Goal: Information Seeking & Learning: Check status

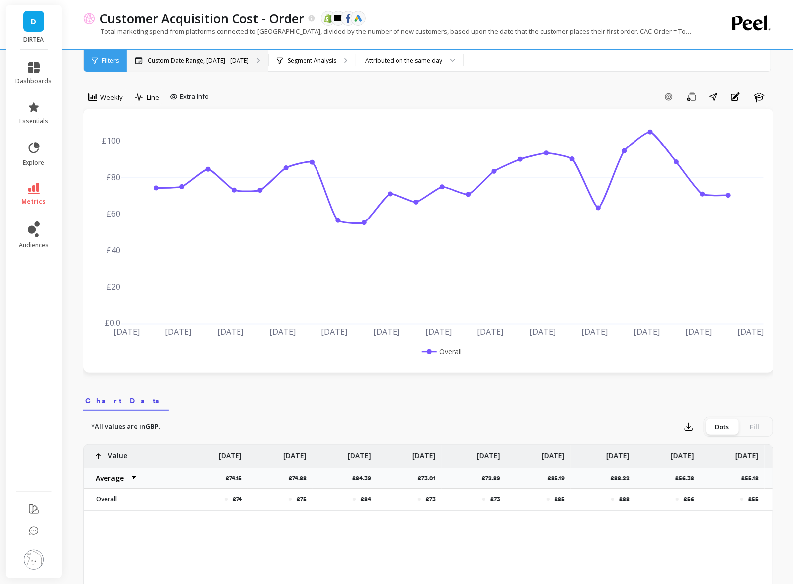
click at [150, 59] on p "Custom Date Range, [DATE] - [DATE]" at bounding box center [198, 61] width 101 height 8
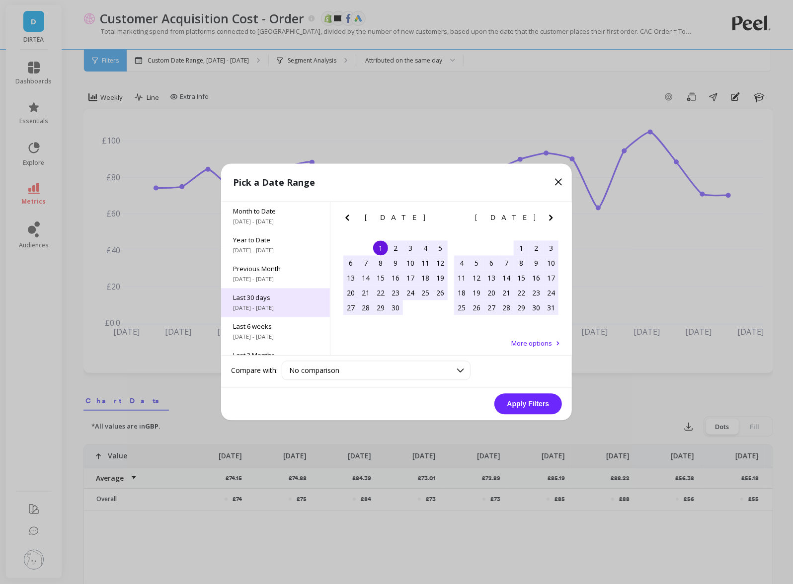
click at [264, 305] on span "[DATE] - [DATE]" at bounding box center [275, 308] width 85 height 8
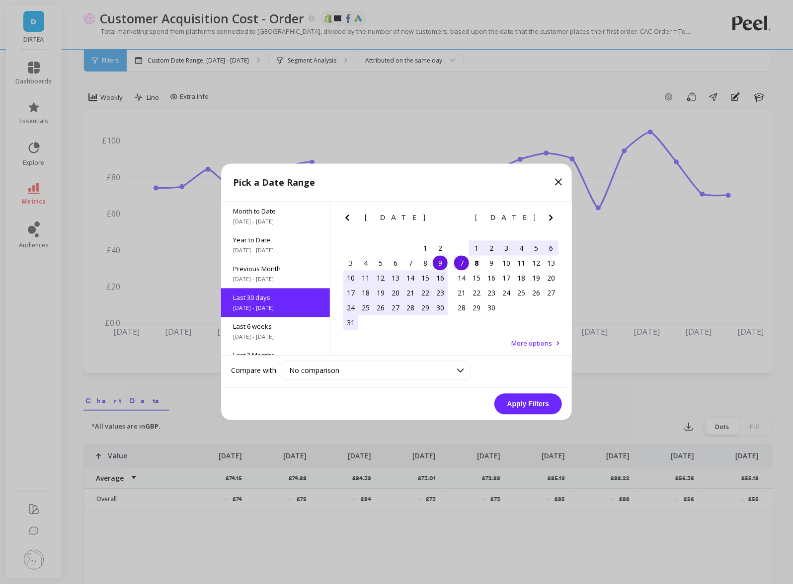
scroll to position [24, 0]
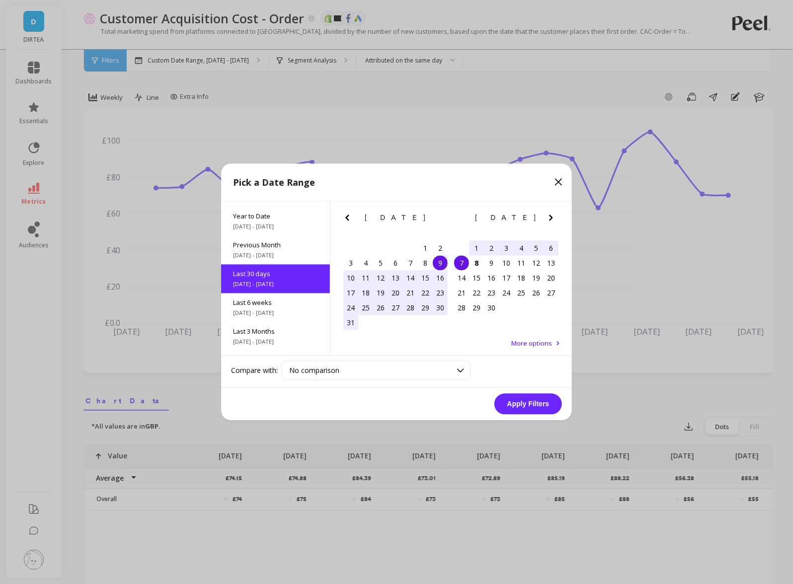
click at [439, 264] on div "9" at bounding box center [440, 263] width 15 height 15
click at [476, 259] on div "8" at bounding box center [476, 263] width 15 height 15
click at [533, 411] on button "Apply Filters" at bounding box center [528, 404] width 68 height 21
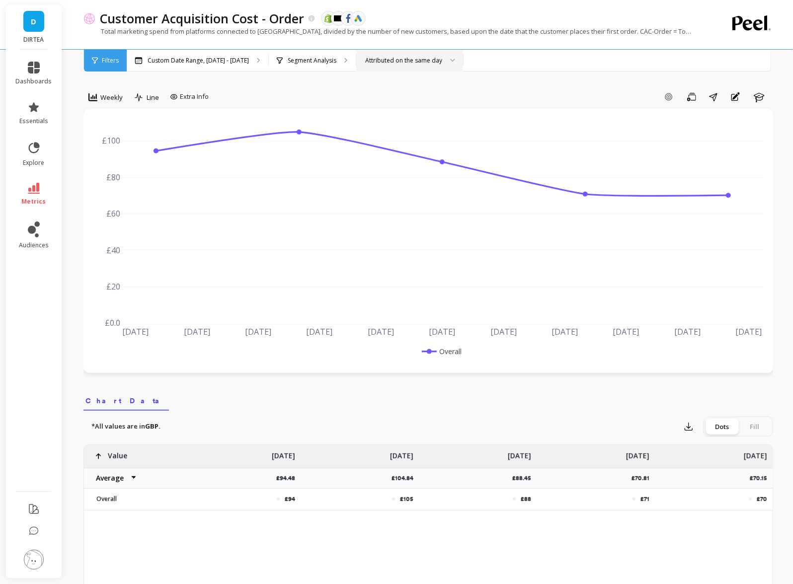
click at [388, 50] on div "Attributed on the same day" at bounding box center [409, 61] width 107 height 22
click at [309, 61] on p "Segment Analysis" at bounding box center [312, 61] width 49 height 8
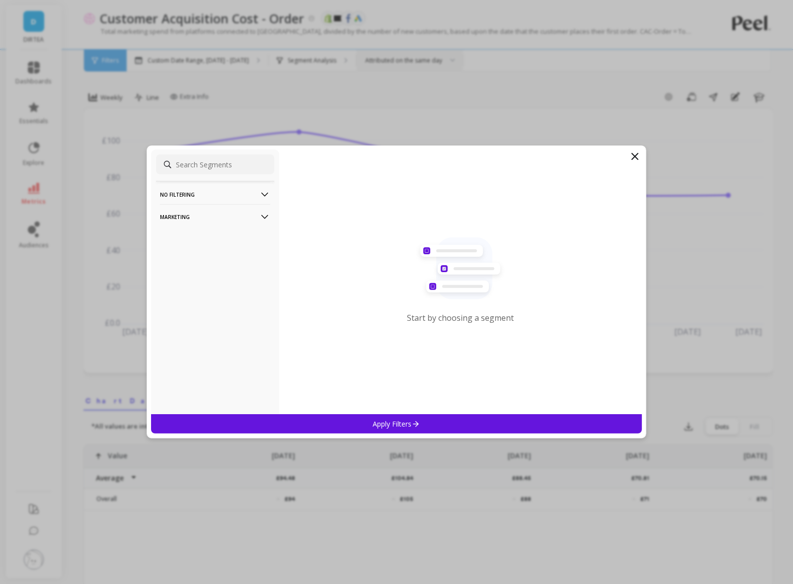
click at [258, 218] on p "Marketing" at bounding box center [215, 216] width 110 height 25
click at [170, 271] on p "Countries" at bounding box center [175, 270] width 29 height 9
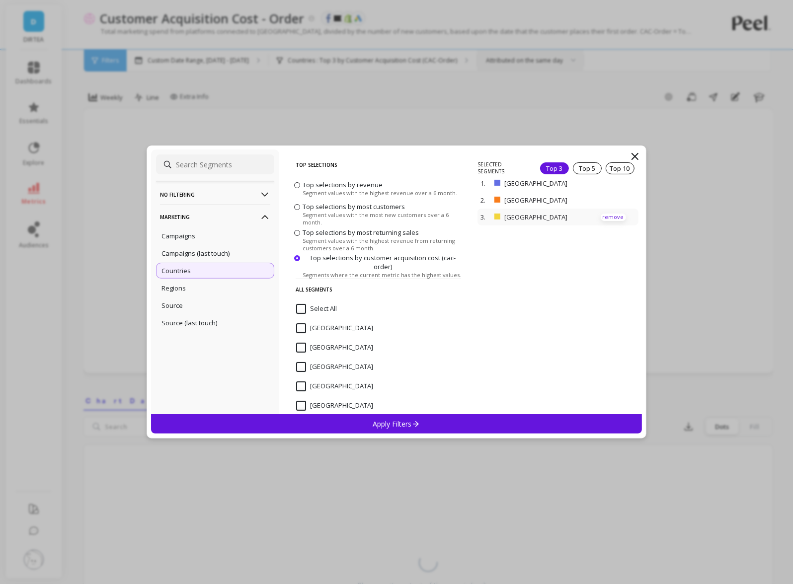
click at [615, 217] on p "remove" at bounding box center [612, 217] width 25 height 7
click at [293, 312] on div "Select All" at bounding box center [378, 314] width 173 height 30
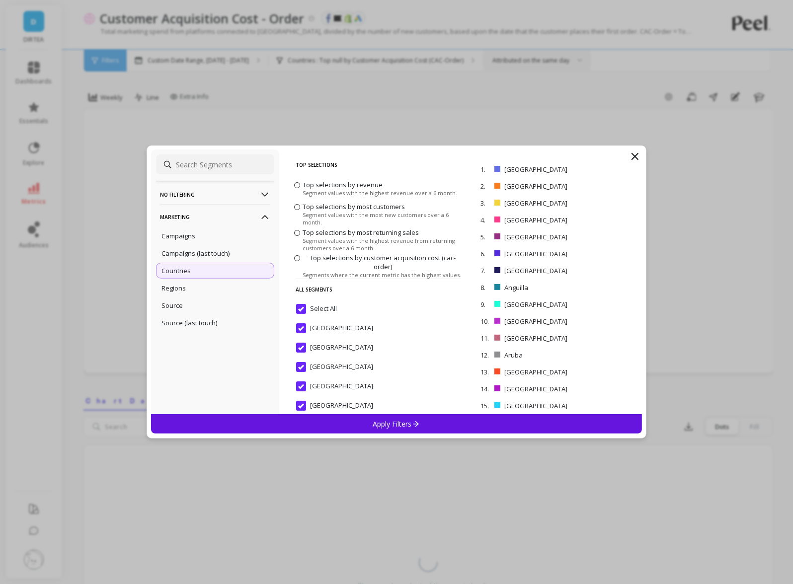
click at [305, 310] on input "Select All" at bounding box center [316, 309] width 41 height 10
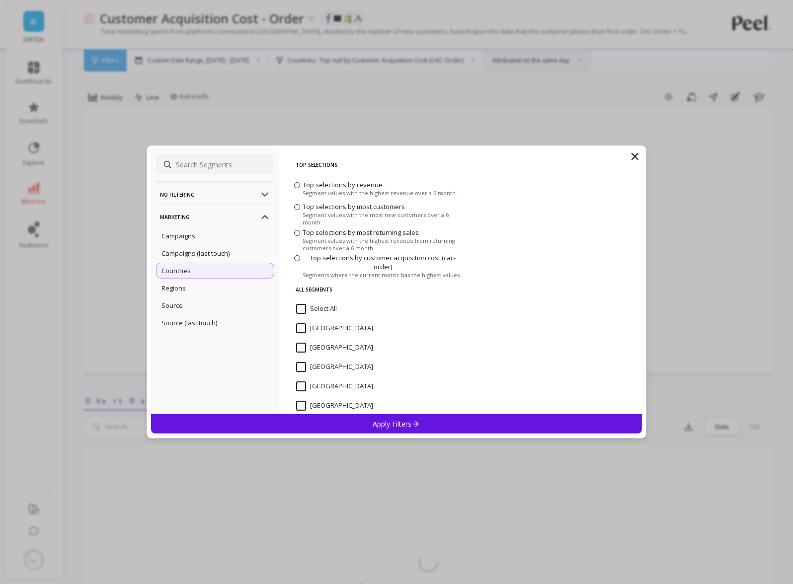
click at [305, 310] on input "Select All" at bounding box center [316, 309] width 41 height 10
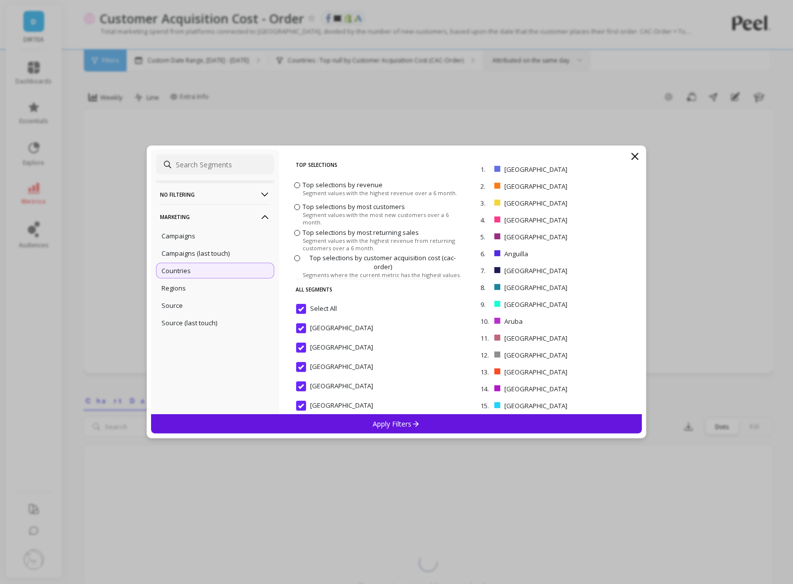
click at [305, 310] on input "Select All" at bounding box center [316, 309] width 41 height 10
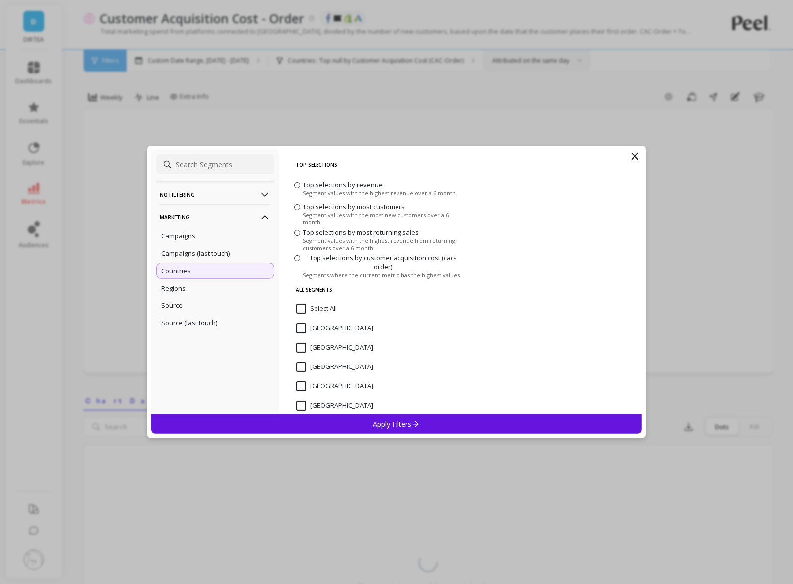
click at [334, 185] on span "Top selections by revenue" at bounding box center [342, 184] width 80 height 9
click at [0, 0] on input "Top selections by revenue Segment values with the highest revenue over a 6 mont…" at bounding box center [0, 0] width 0 height 0
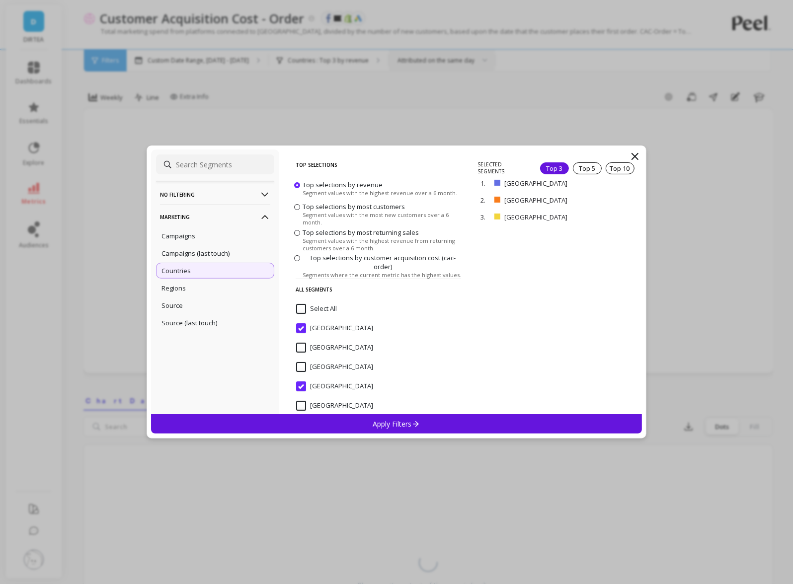
click at [333, 211] on span "Top selections by most customers" at bounding box center [353, 206] width 102 height 9
click at [0, 0] on input "Top selections by most customers Segment values with the most new customers ove…" at bounding box center [0, 0] width 0 height 0
click at [345, 236] on span "Top selections by most returning sales" at bounding box center [360, 232] width 116 height 9
click at [0, 0] on input "Top selections by most returning sales Segment values with the highest revenue …" at bounding box center [0, 0] width 0 height 0
click at [331, 190] on span "Segment values with the highest revenue over a 6 month." at bounding box center [379, 192] width 154 height 7
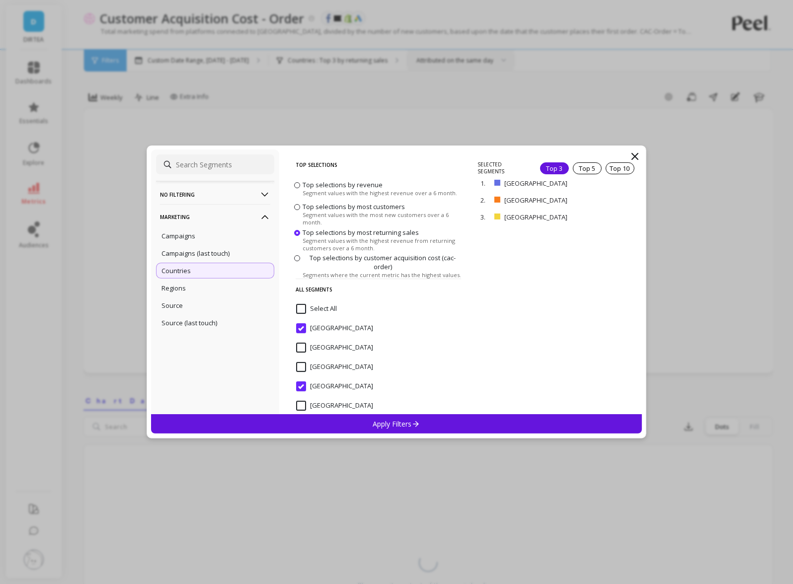
click at [0, 0] on input "Top selections by revenue Segment values with the highest revenue over a 6 mont…" at bounding box center [0, 0] width 0 height 0
click at [189, 242] on div "Campaigns" at bounding box center [215, 236] width 118 height 16
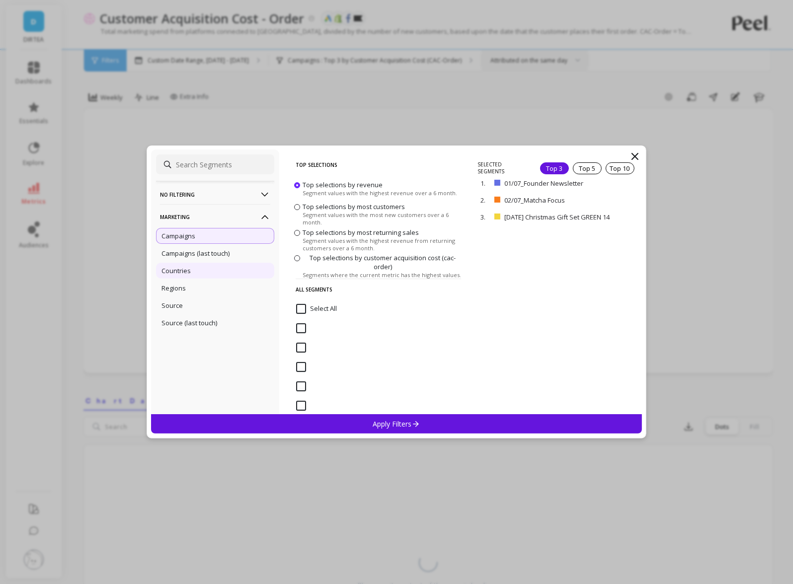
click at [185, 271] on p "Countries" at bounding box center [175, 270] width 29 height 9
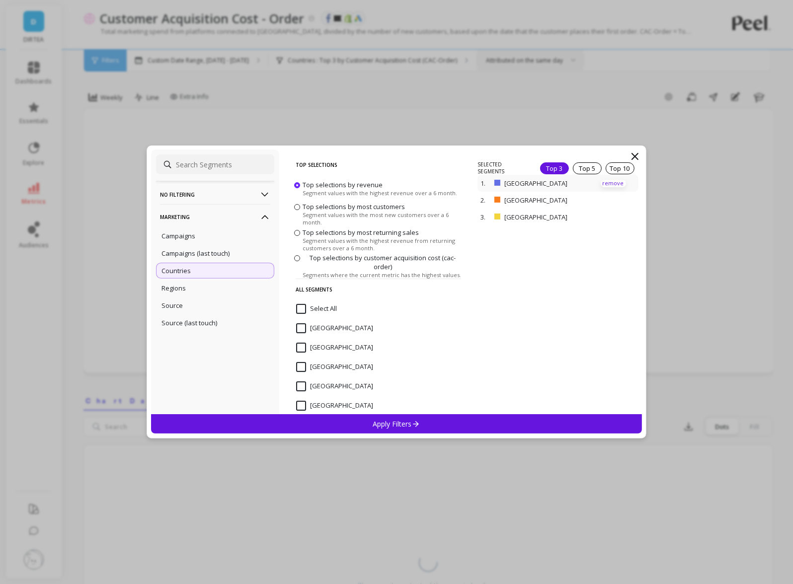
click at [616, 180] on p "remove" at bounding box center [612, 183] width 25 height 7
click at [349, 425] on div "Apply Filters" at bounding box center [396, 423] width 491 height 19
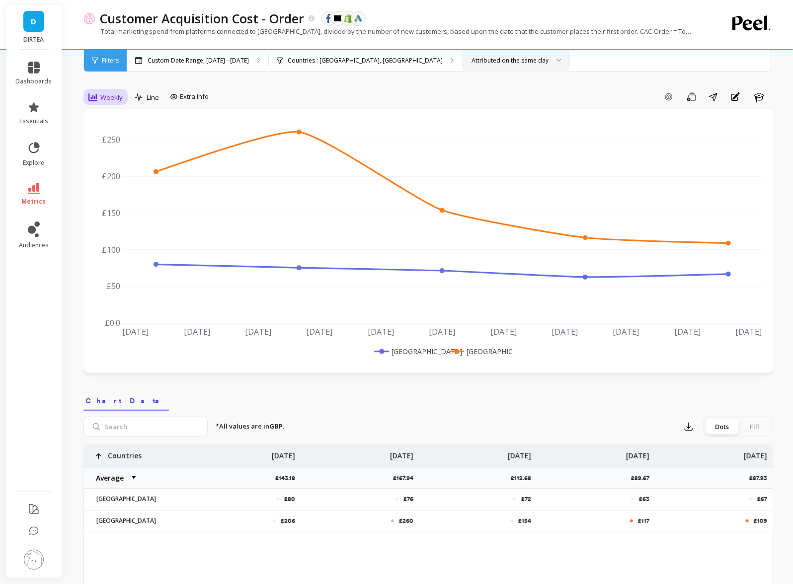
click at [114, 95] on span "Weekly" at bounding box center [111, 97] width 22 height 9
click at [108, 135] on div "Daily" at bounding box center [120, 138] width 57 height 9
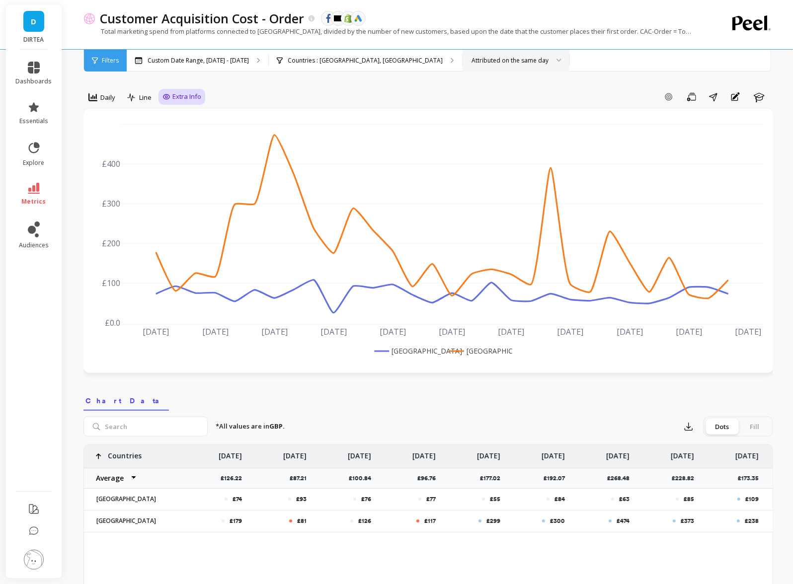
click at [176, 96] on span "Extra Info" at bounding box center [186, 97] width 29 height 10
click at [182, 156] on input "Values" at bounding box center [184, 155] width 35 height 10
checkbox input "true"
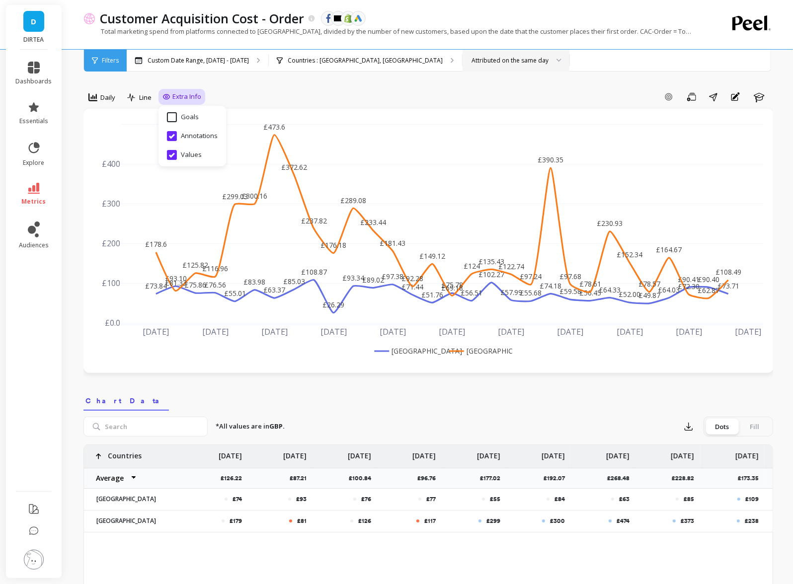
click at [120, 80] on div "option Daily, selected. Daily Line Extra Info Hide Goals from chart Goals Hide …" at bounding box center [427, 569] width 689 height 1059
click at [38, 190] on icon at bounding box center [34, 188] width 12 height 11
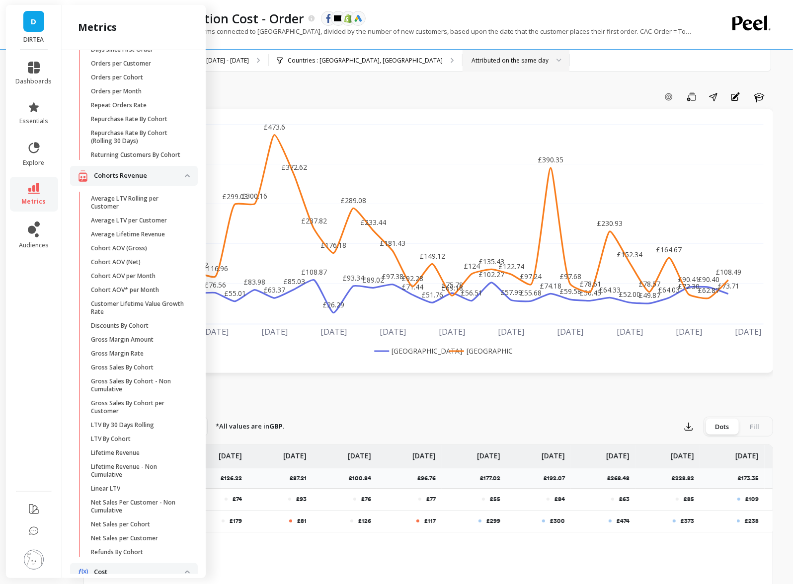
scroll to position [199, 0]
click at [271, 85] on div "option Daily, selected. Daily Line Extra Info Add Goal Save Share Annotations L…" at bounding box center [427, 569] width 689 height 1059
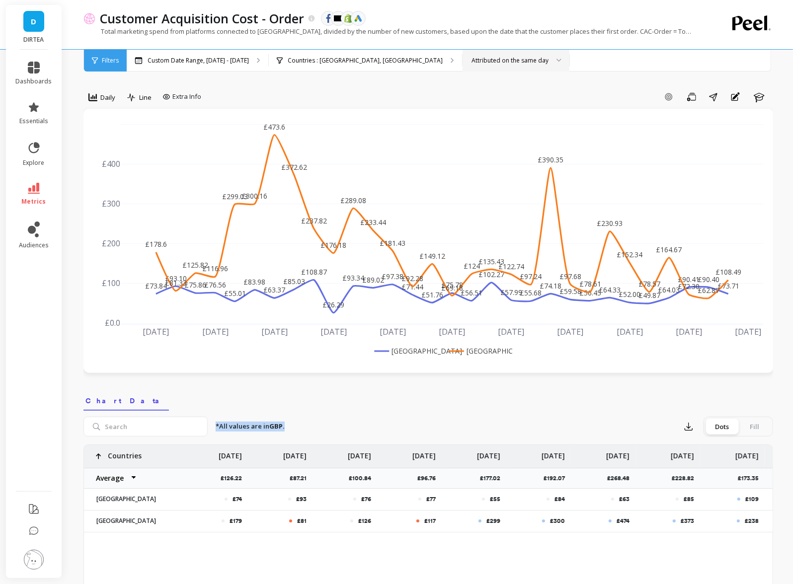
drag, startPoint x: 287, startPoint y: 426, endPoint x: 215, endPoint y: 427, distance: 71.5
click at [215, 427] on div "*All values are in GBP. Export Dots Fill" at bounding box center [490, 427] width 565 height 20
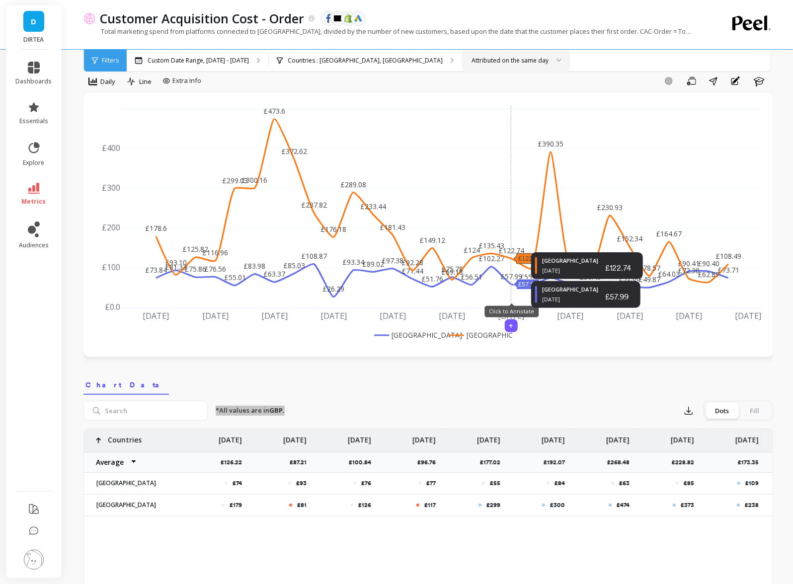
scroll to position [15, 0]
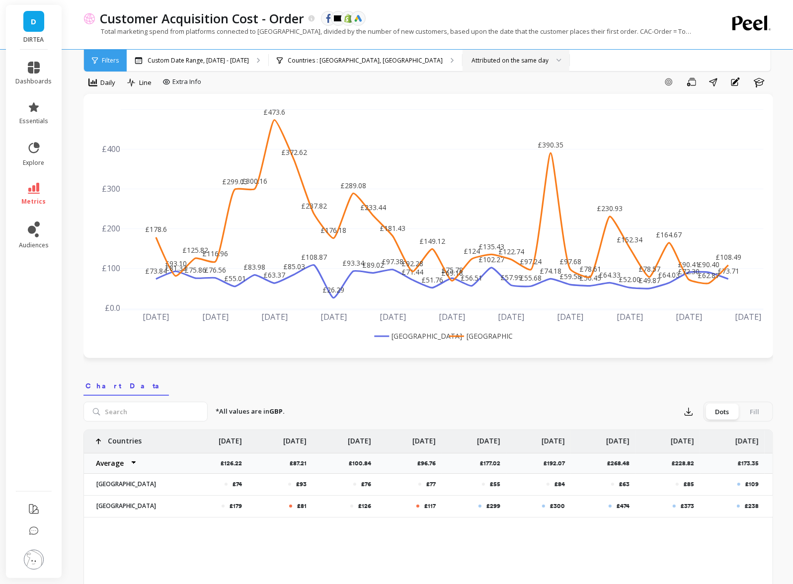
click at [35, 22] on span "D" at bounding box center [33, 21] width 5 height 11
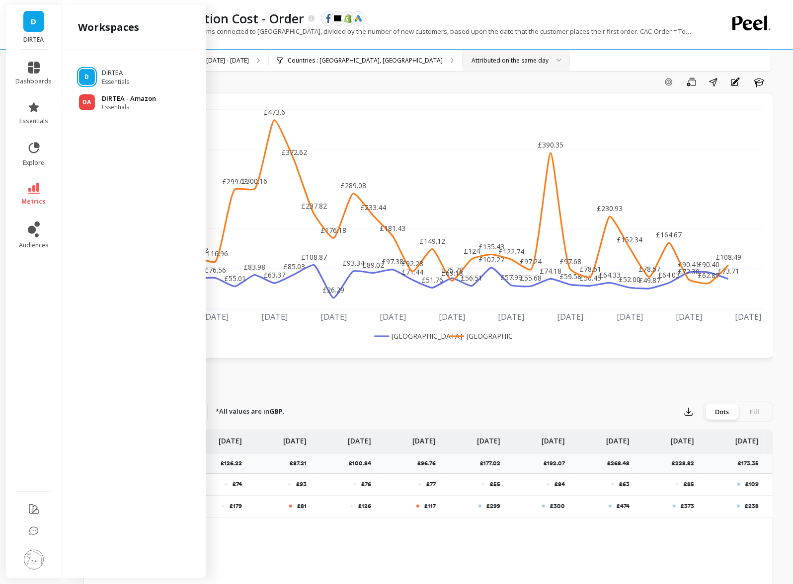
click at [119, 99] on p "DIRTEA - Amazon" at bounding box center [129, 99] width 54 height 10
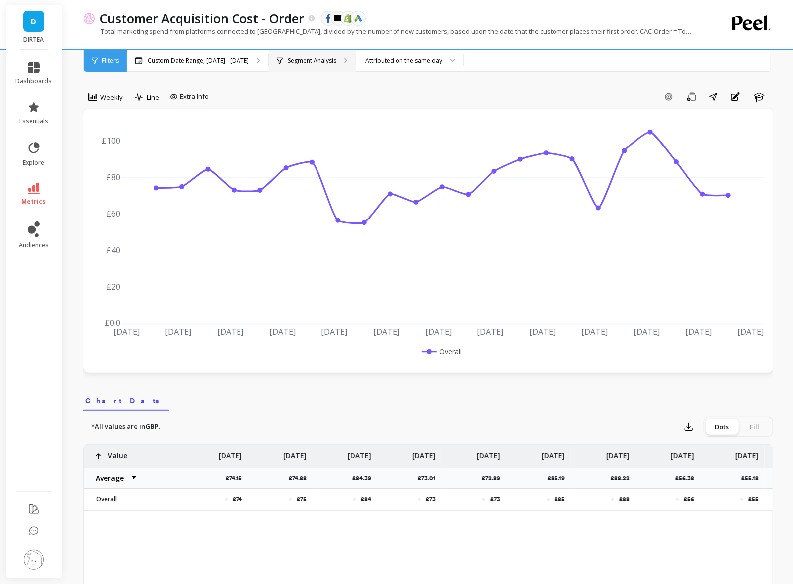
click at [303, 66] on div "Segment Analysis" at bounding box center [312, 61] width 87 height 22
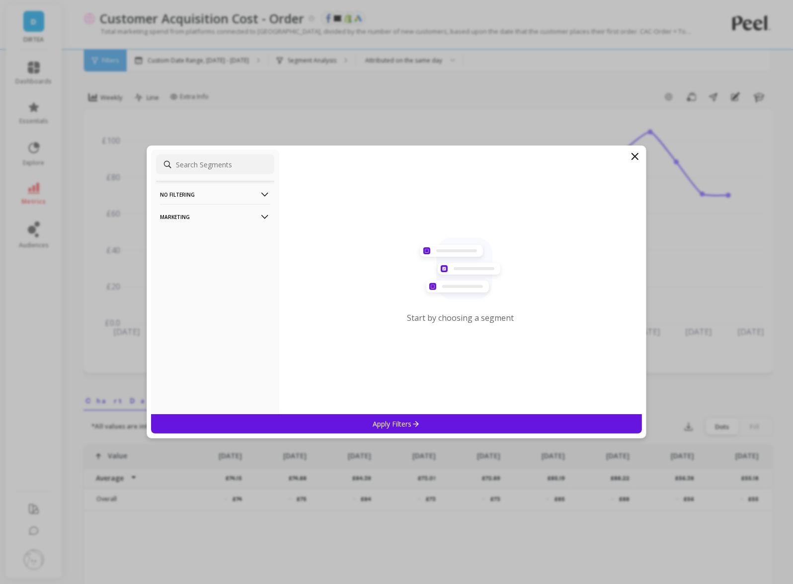
click at [211, 216] on p "Marketing" at bounding box center [215, 216] width 110 height 25
click at [205, 257] on p "Campaigns (last touch)" at bounding box center [195, 253] width 68 height 9
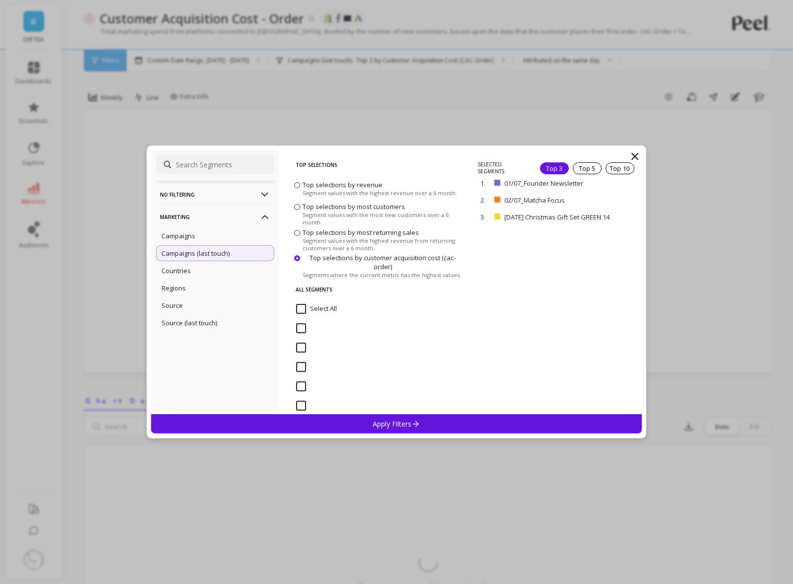
click at [397, 424] on p "Apply Filters" at bounding box center [396, 423] width 47 height 9
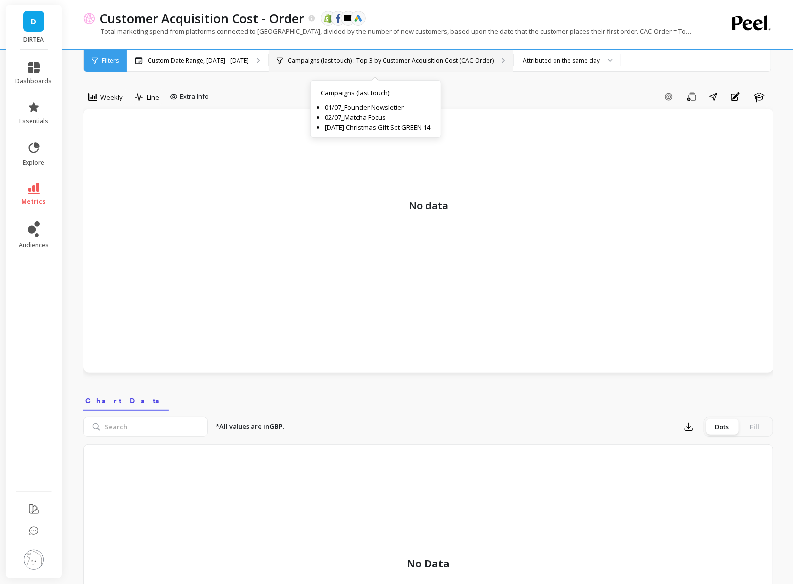
click at [421, 52] on div "Campaigns (last touch) : Top 3 by Customer Acquisition Cost (CAC-Order) Campaig…" at bounding box center [391, 61] width 244 height 22
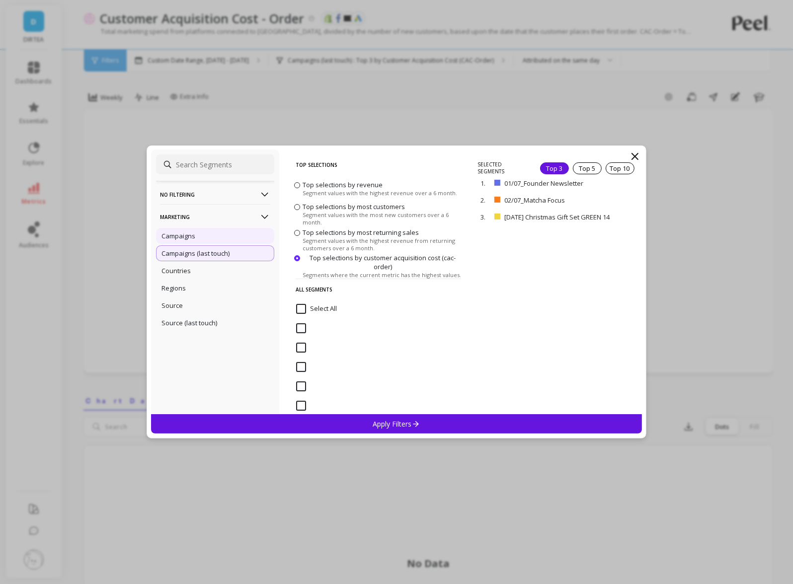
click at [256, 238] on div "Campaigns" at bounding box center [215, 236] width 118 height 16
click at [615, 175] on div "1. 01/07_Founder Newsletter remove" at bounding box center [557, 183] width 160 height 17
click at [616, 170] on div "Top 10" at bounding box center [619, 168] width 29 height 12
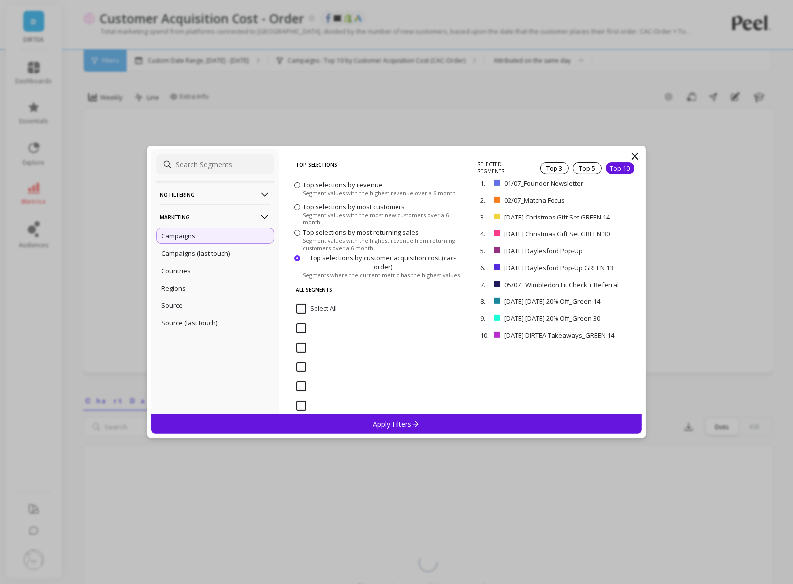
click at [346, 182] on span "Top selections by revenue" at bounding box center [342, 184] width 80 height 9
click at [0, 0] on input "Top selections by revenue Segment values with the highest revenue over a 6 mont…" at bounding box center [0, 0] width 0 height 0
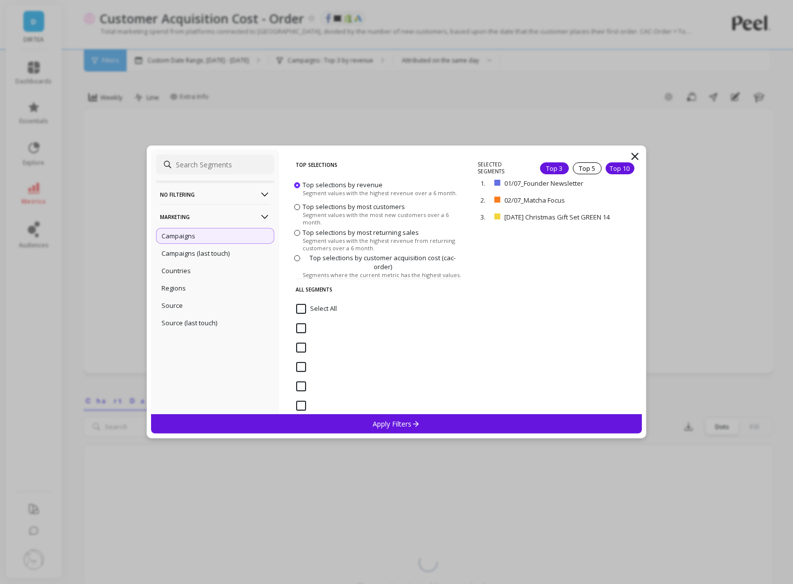
click at [618, 164] on div "Top 10" at bounding box center [619, 168] width 29 height 12
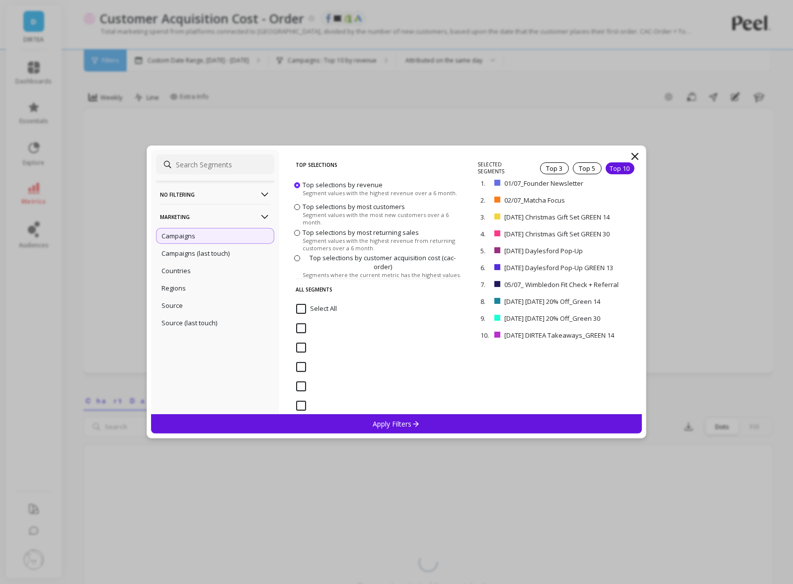
click at [385, 417] on div "Apply Filters" at bounding box center [396, 423] width 491 height 19
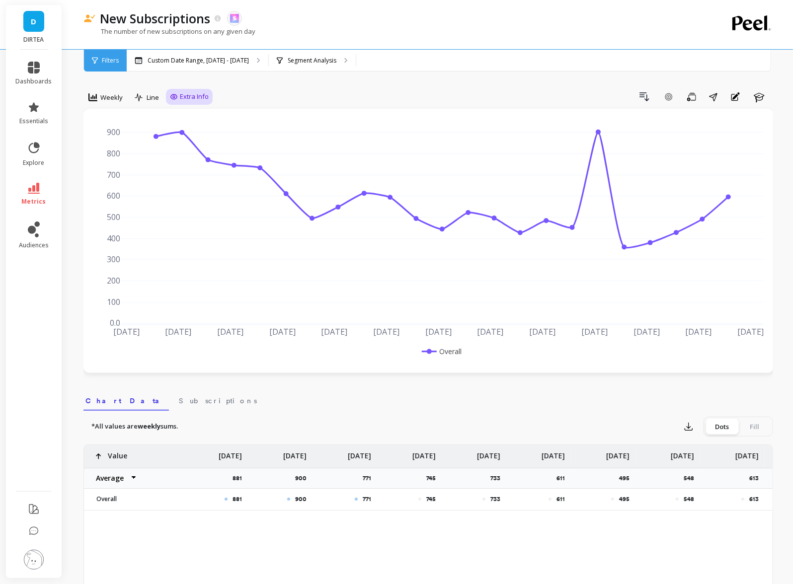
click at [187, 93] on span "Extra Info" at bounding box center [194, 97] width 29 height 10
click at [182, 153] on input "Values" at bounding box center [191, 155] width 35 height 10
checkbox input "true"
click at [35, 198] on span "metrics" at bounding box center [34, 202] width 24 height 8
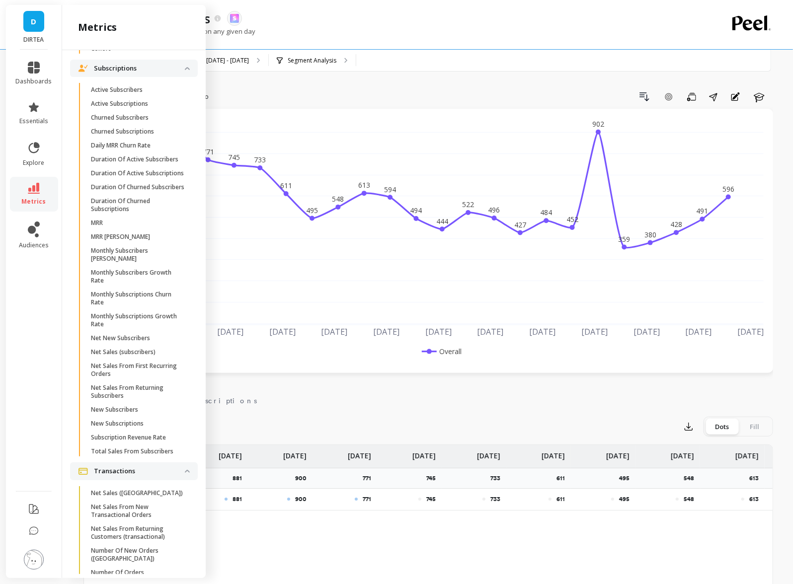
scroll to position [2777, 0]
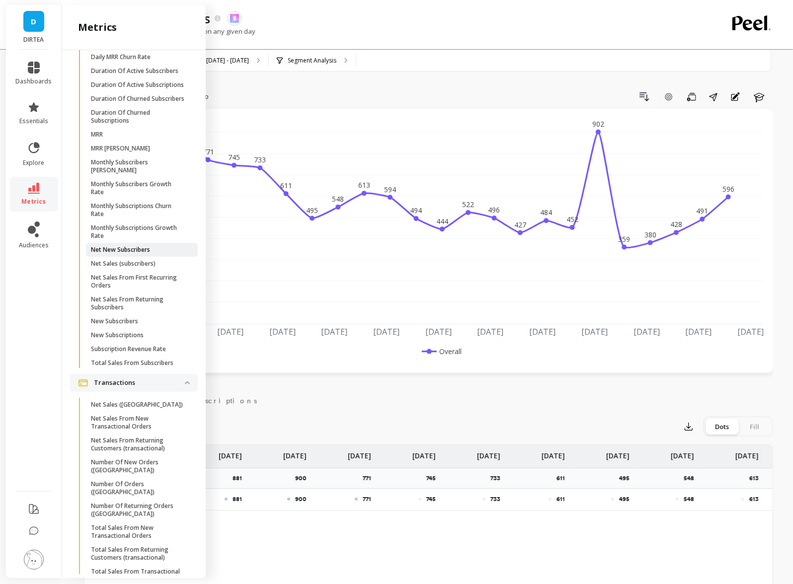
click at [157, 249] on span "Net New Subscribers" at bounding box center [138, 250] width 95 height 8
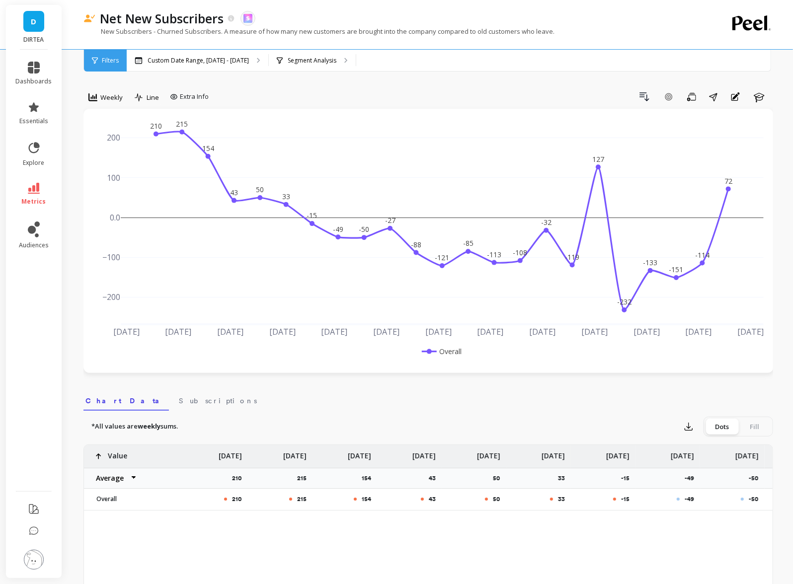
click at [218, 97] on div "Drill Down Add Goal Save Share Annotations Learn" at bounding box center [493, 97] width 560 height 16
click at [195, 96] on span "Extra Info" at bounding box center [194, 97] width 29 height 10
click at [101, 94] on span "Weekly" at bounding box center [111, 97] width 22 height 9
click at [110, 140] on div "Daily" at bounding box center [120, 138] width 57 height 9
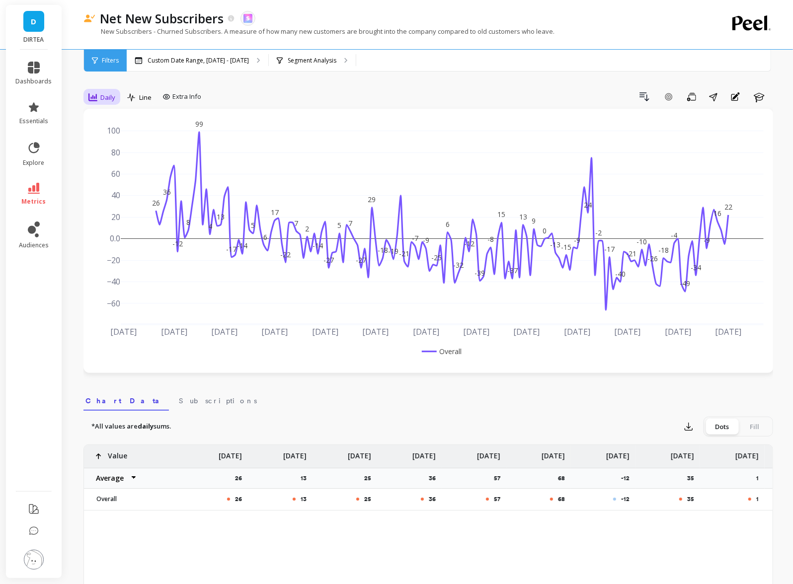
click at [106, 96] on span "Daily" at bounding box center [107, 97] width 15 height 9
click at [108, 162] on div "Weekly" at bounding box center [120, 157] width 69 height 17
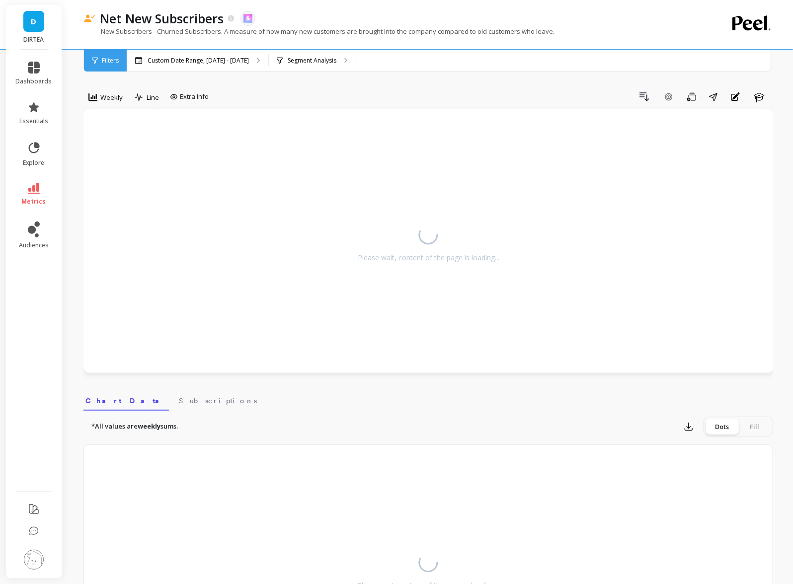
click at [316, 100] on div "Drill Down Add Goal Save Share Annotations Learn" at bounding box center [493, 97] width 560 height 16
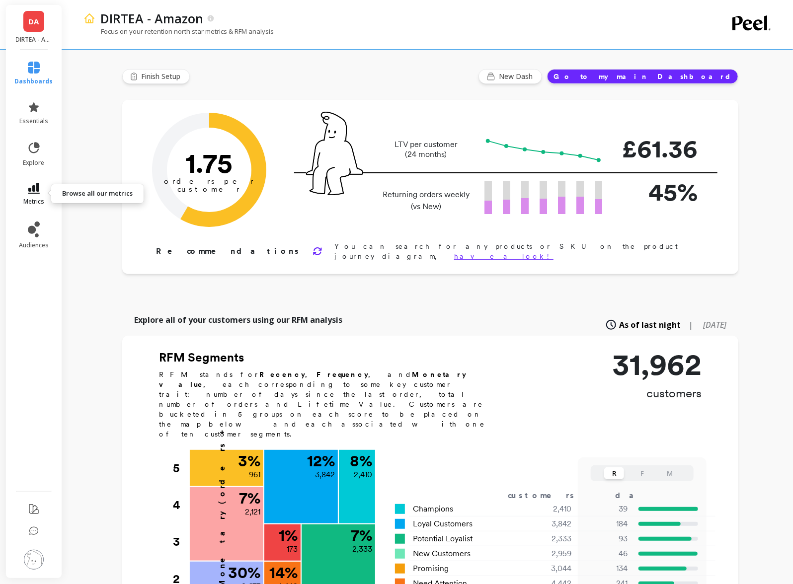
click at [37, 192] on icon at bounding box center [34, 188] width 12 height 11
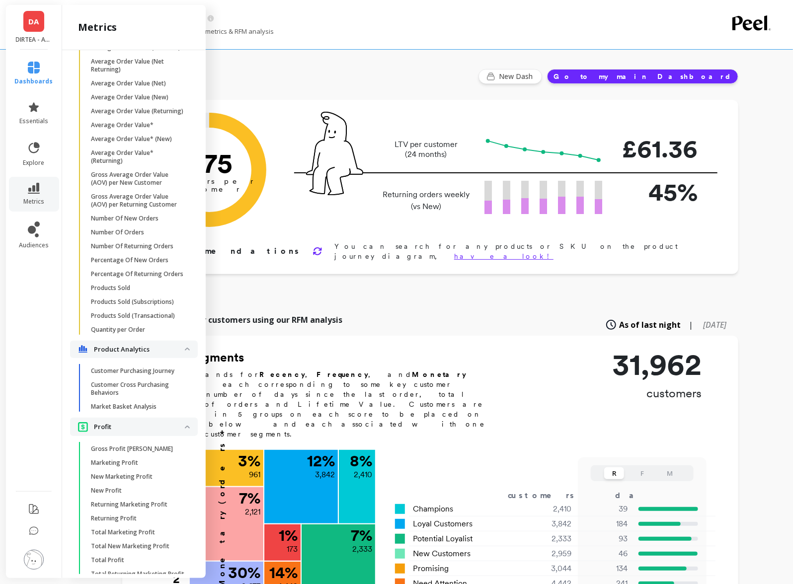
scroll to position [1258, 0]
click at [142, 215] on p "Number Of New Orders" at bounding box center [125, 217] width 68 height 8
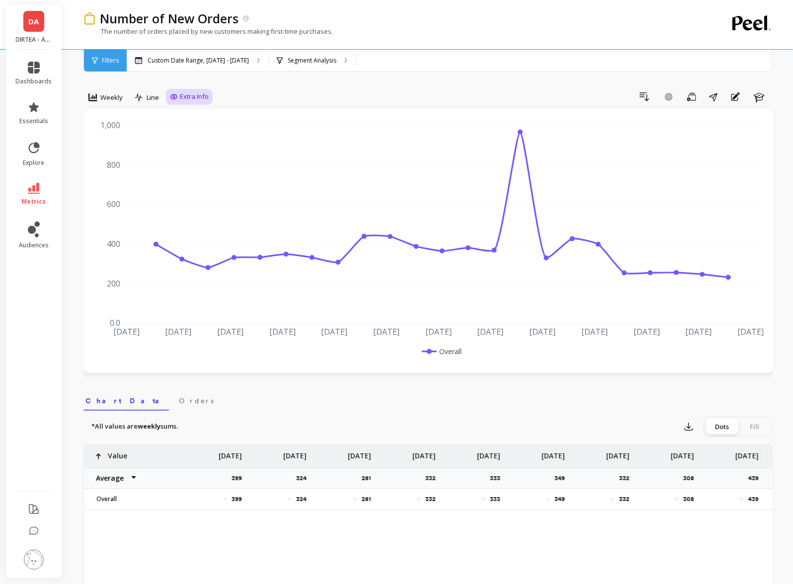
click at [188, 100] on span "Extra Info" at bounding box center [194, 97] width 29 height 10
click at [189, 158] on input "Values" at bounding box center [191, 155] width 35 height 10
checkbox input "true"
click at [99, 99] on div "Weekly" at bounding box center [105, 97] width 34 height 12
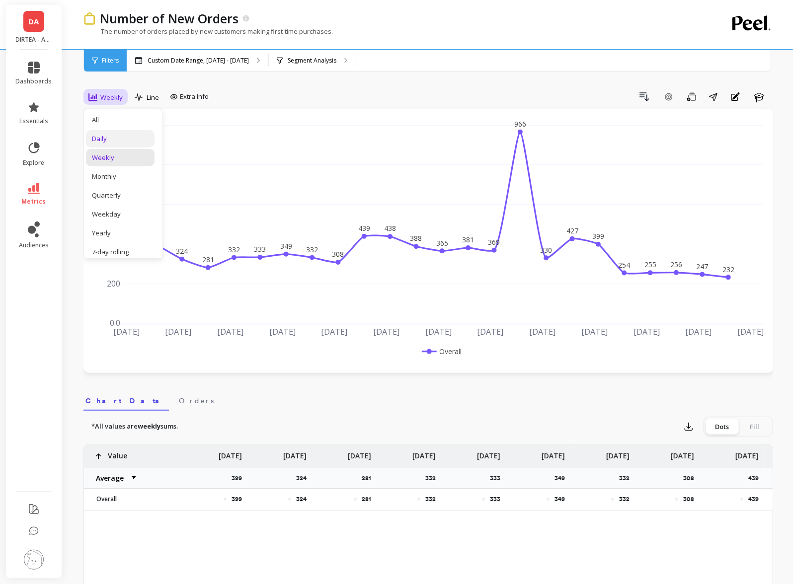
click at [105, 132] on div "Daily" at bounding box center [120, 138] width 69 height 17
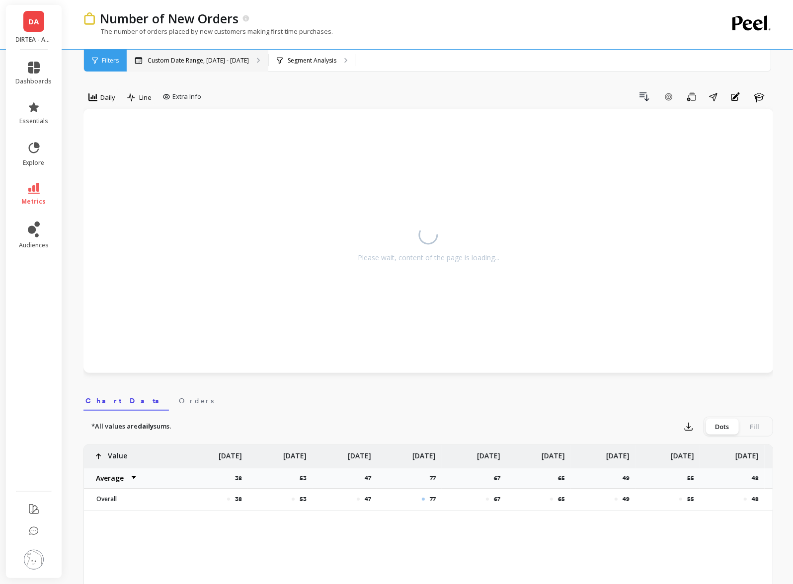
click at [188, 57] on p "Custom Date Range, [DATE] - [DATE]" at bounding box center [198, 61] width 101 height 8
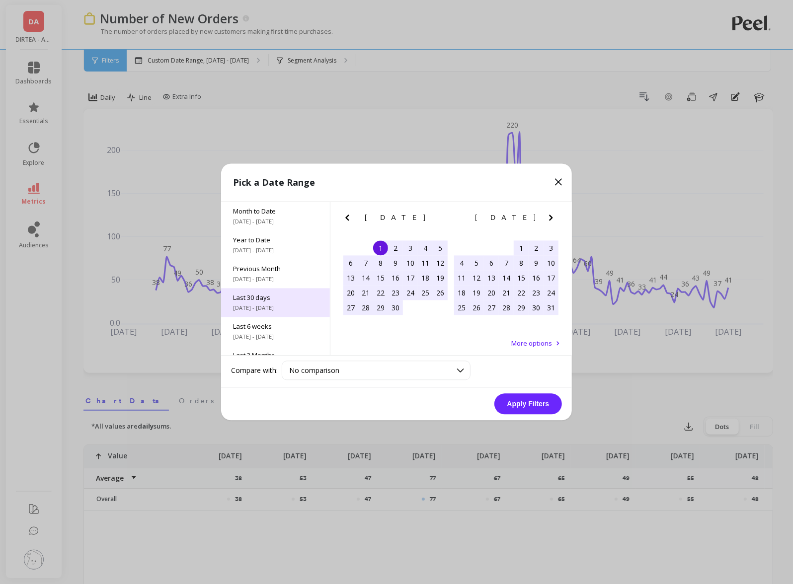
click at [267, 300] on span "Last 30 days" at bounding box center [275, 298] width 85 height 9
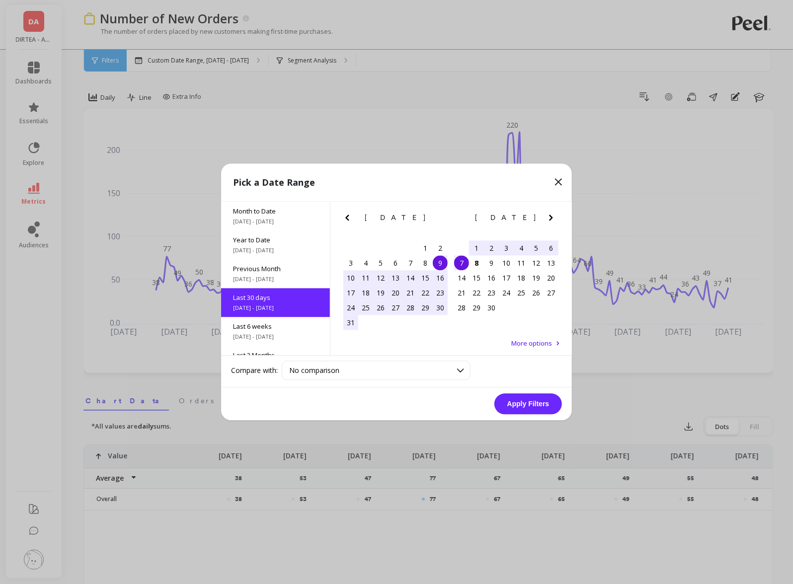
scroll to position [24, 0]
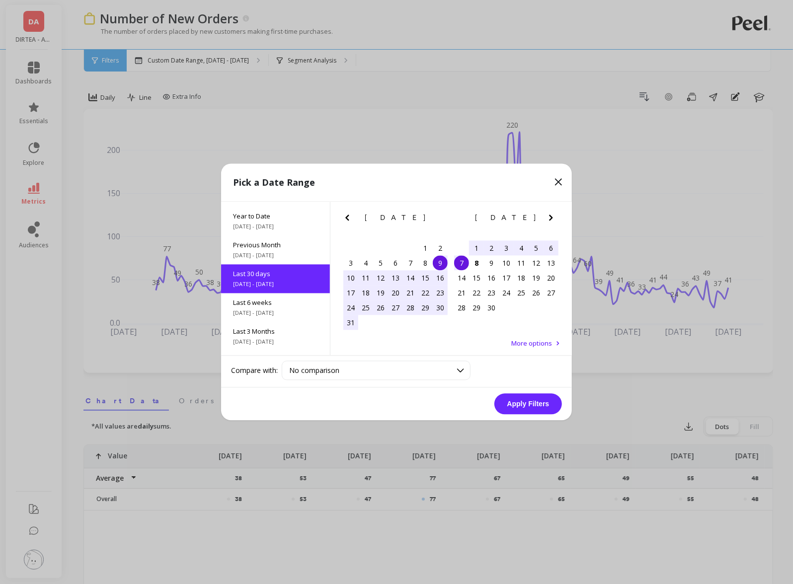
click at [532, 403] on button "Apply Filters" at bounding box center [528, 404] width 68 height 21
